Goal: Find specific page/section

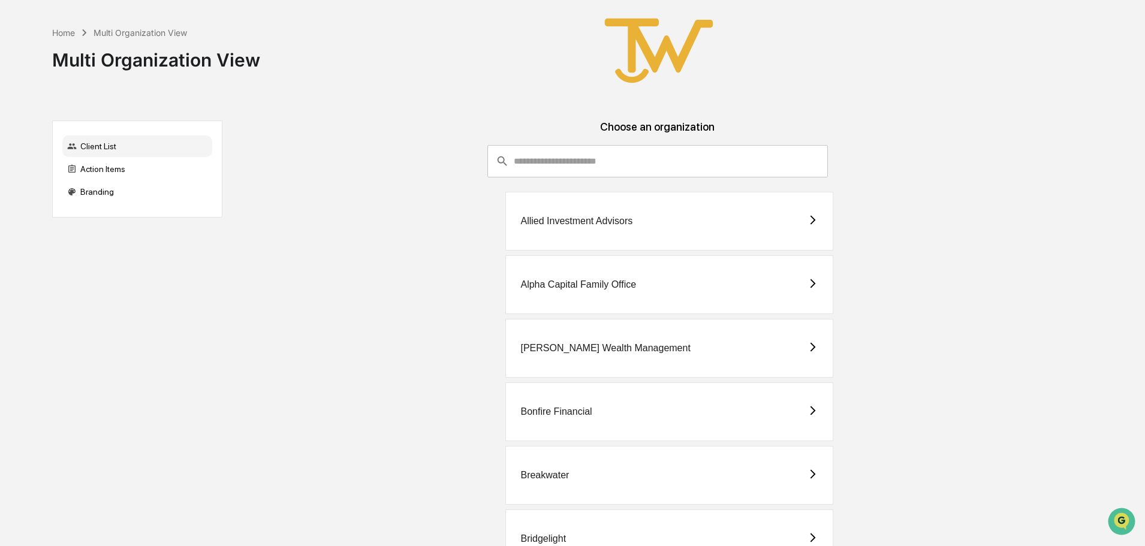
click at [563, 220] on div "Allied Investment Advisors" at bounding box center [576, 221] width 112 height 11
